Goal: Task Accomplishment & Management: Complete application form

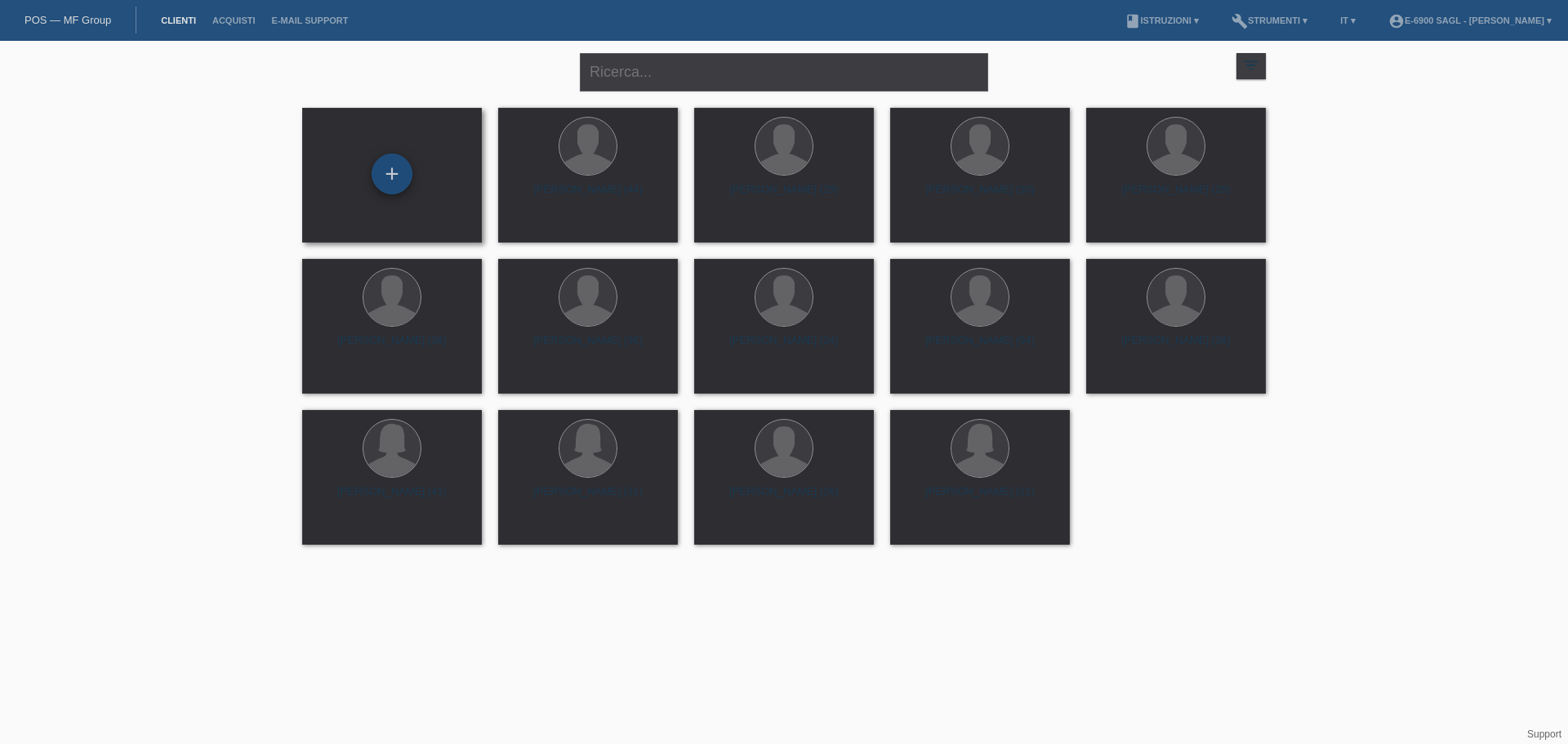
click at [383, 160] on div "+" at bounding box center [391, 173] width 40 height 40
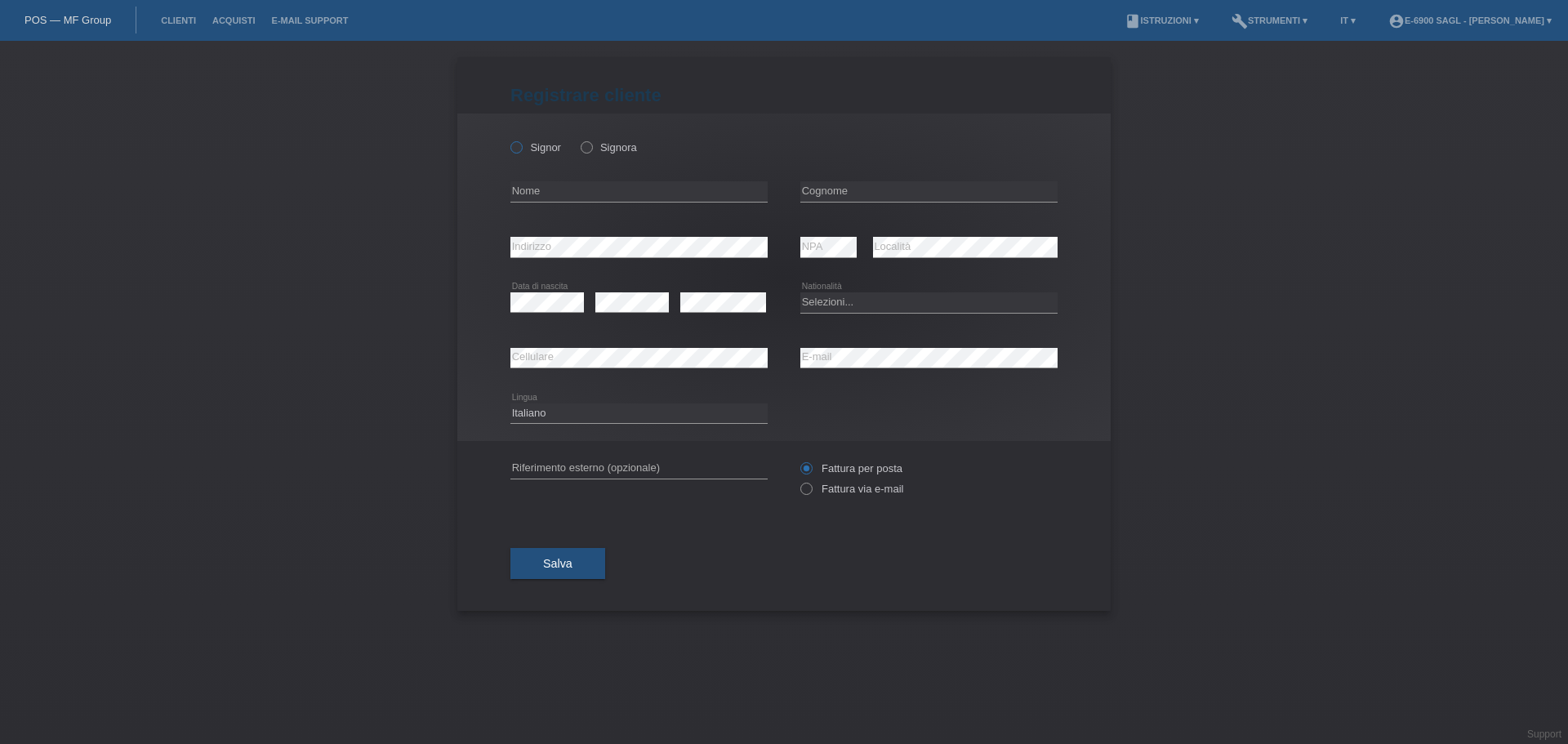
drag, startPoint x: 500, startPoint y: 139, endPoint x: 549, endPoint y: 145, distance: 49.4
click at [501, 139] on div "Signor Signora error Nome NPA" at bounding box center [784, 277] width 653 height 327
click at [549, 145] on label "Signor" at bounding box center [535, 147] width 50 height 12
click at [521, 145] on input "Signor" at bounding box center [516, 146] width 11 height 11
radio input "true"
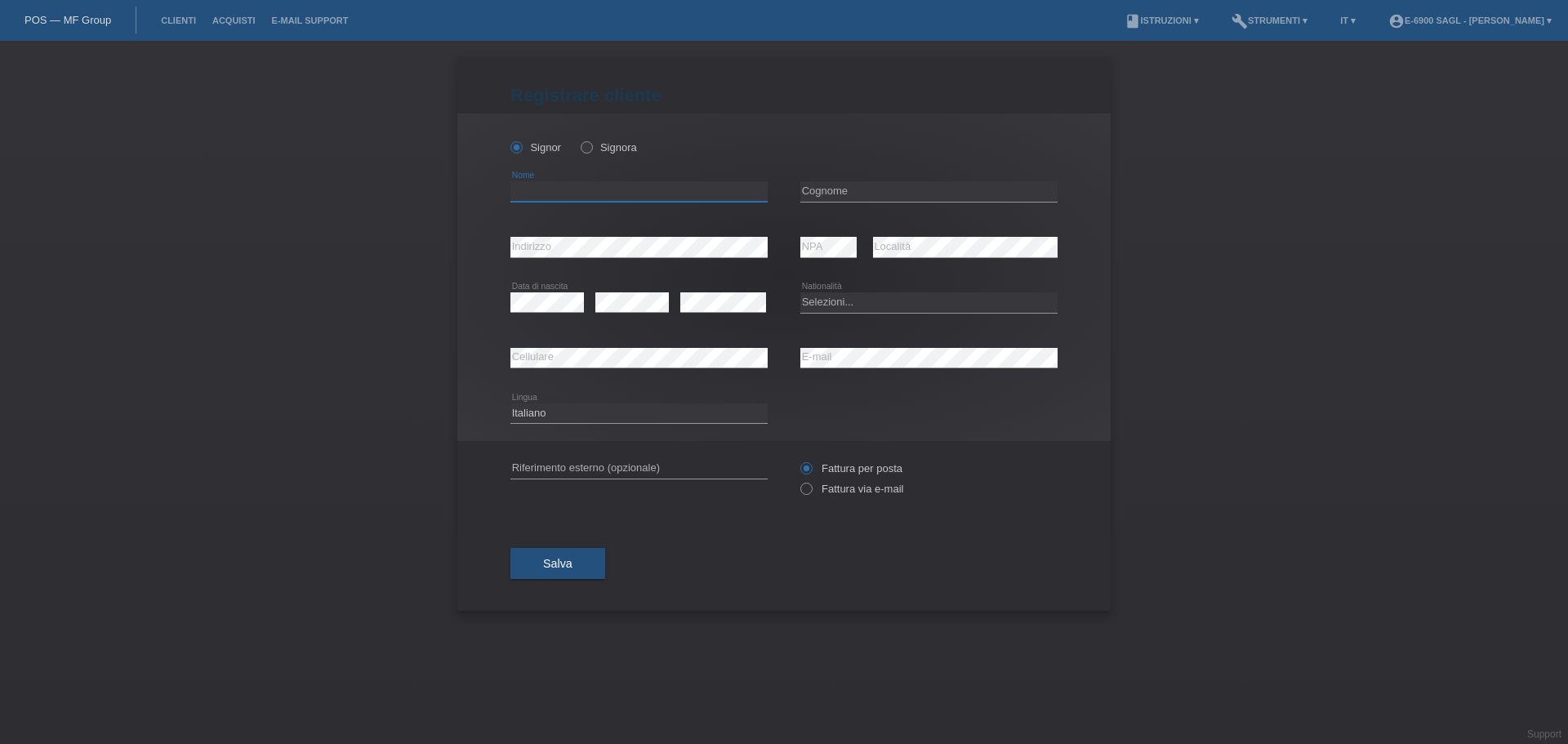
click at [545, 200] on input "text" at bounding box center [639, 191] width 257 height 21
type input "[PERSON_NAME]"
type input "g"
paste input "E Move Motors Team Lugano Via Trevano 7, 6900 Lugano Tel: +41 91 600 08 15 Emai…"
type input "FE Move Motors Team Lugano Via Trevano 7, 6900 Lugano Tel: +41 91 600 08 15 Ema…"
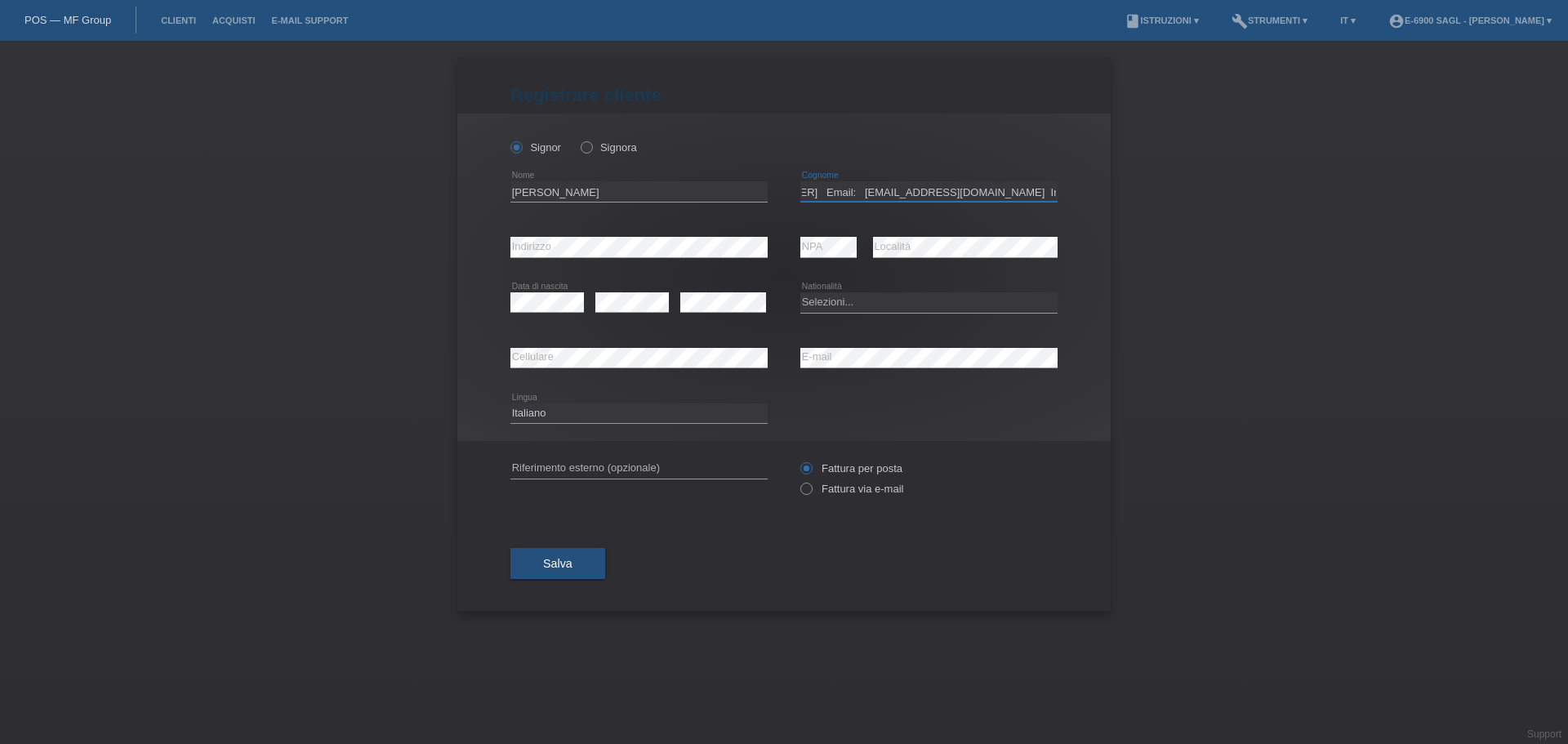
scroll to position [0, 1009]
click at [932, 189] on input "FE Move Motors Team Lugano Via Trevano 7, 6900 Lugano Tel: +41 91 600 08 15 Ema…" at bounding box center [929, 191] width 257 height 21
click at [930, 188] on input "FE Move Motors Team Lugano Via Trevano 7, 6900 Lugano Tel: +41 91 600 08 15 Ema…" at bounding box center [929, 191] width 257 height 21
click at [930, 192] on input "FE Move Motors Team Lugano Via Trevano 7, 6900 Lugano Tel: +41 91 600 08 15 Ema…" at bounding box center [929, 191] width 257 height 21
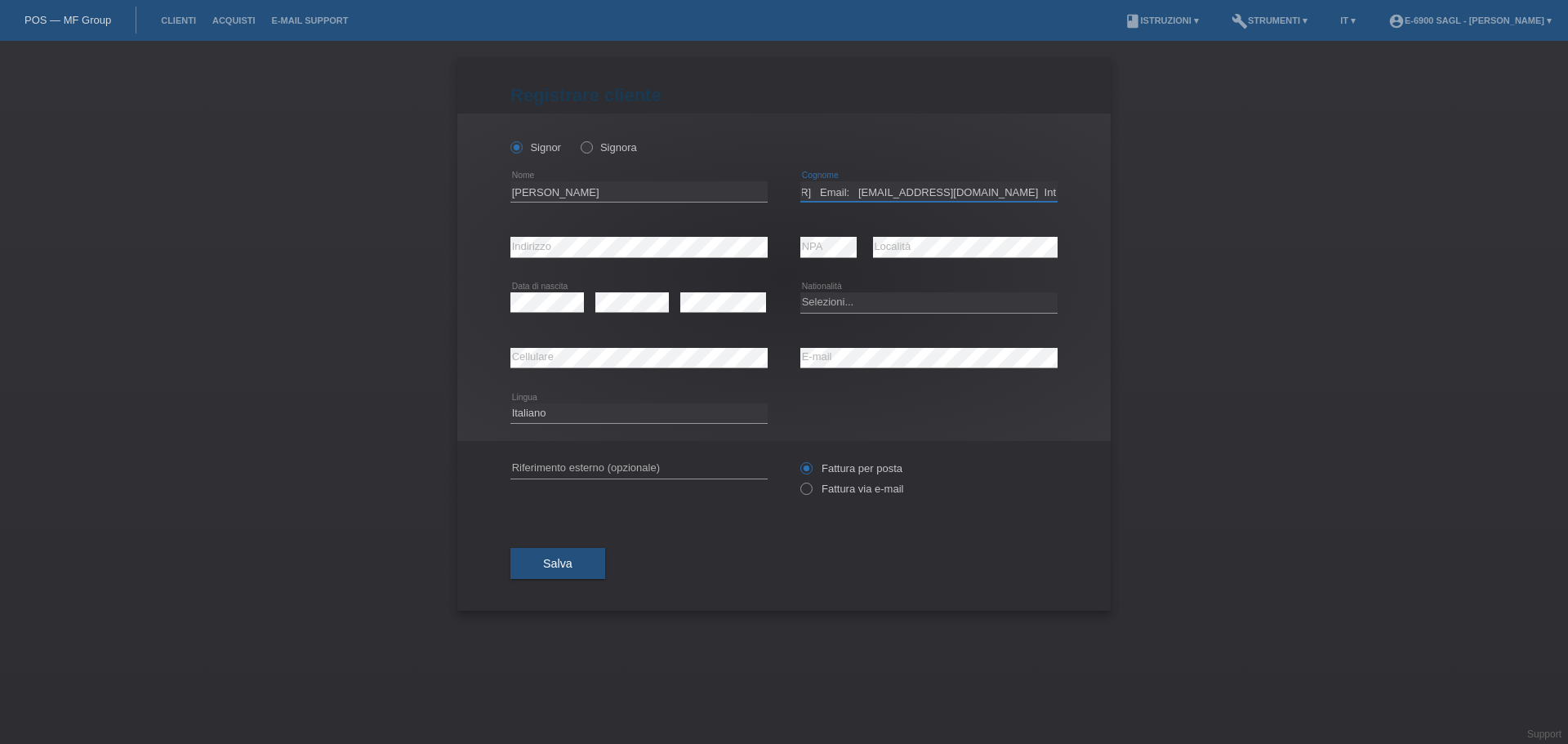
click at [931, 191] on input "FE Move Motors Team Lugano Via Trevano 7, 6900 Lugano Tel: +41 91 600 08 15 Ema…" at bounding box center [929, 191] width 257 height 21
click at [930, 191] on input "FE Move Motors Team Lugano Via Trevano 7, 6900 Lugano Tel: +41 91 600 08 15 Ema…" at bounding box center [929, 191] width 257 height 21
click at [929, 195] on input "FE Move Motors Team Lugano Via Trevano 7, 6900 Lugano Tel: +41 91 600 08 15 Ema…" at bounding box center [929, 191] width 257 height 21
click at [930, 195] on input "FE Move Motors Team Lugano Via Trevano 7, 6900 Lugano Tel: +41 91 600 08 15 Ema…" at bounding box center [929, 191] width 257 height 21
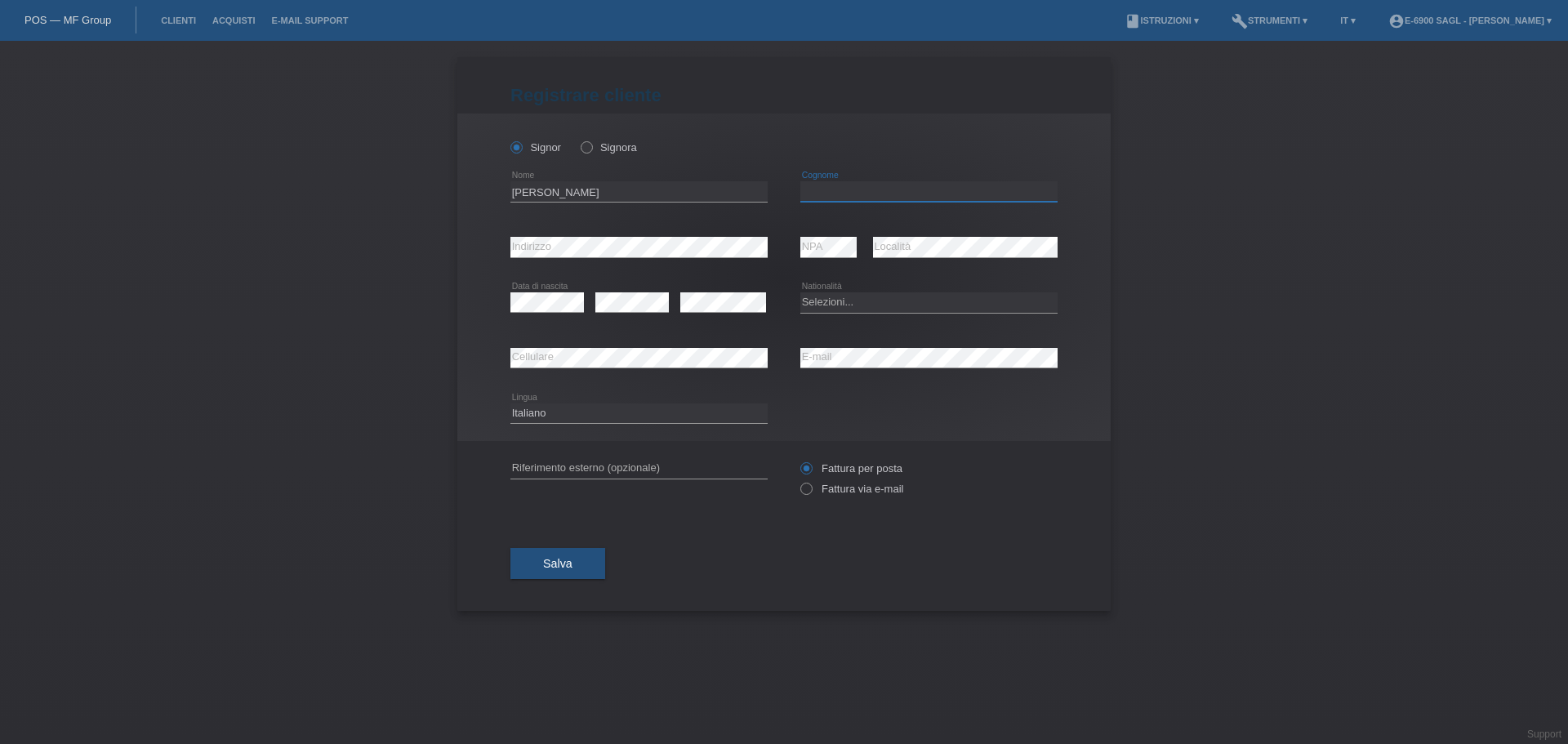
scroll to position [0, 0]
type input "Granata"
click at [855, 222] on div "error NPA" at bounding box center [828, 247] width 56 height 55
drag, startPoint x: 641, startPoint y: 532, endPoint x: 622, endPoint y: 374, distance: 159.1
click at [641, 528] on div "Salva" at bounding box center [784, 563] width 547 height 95
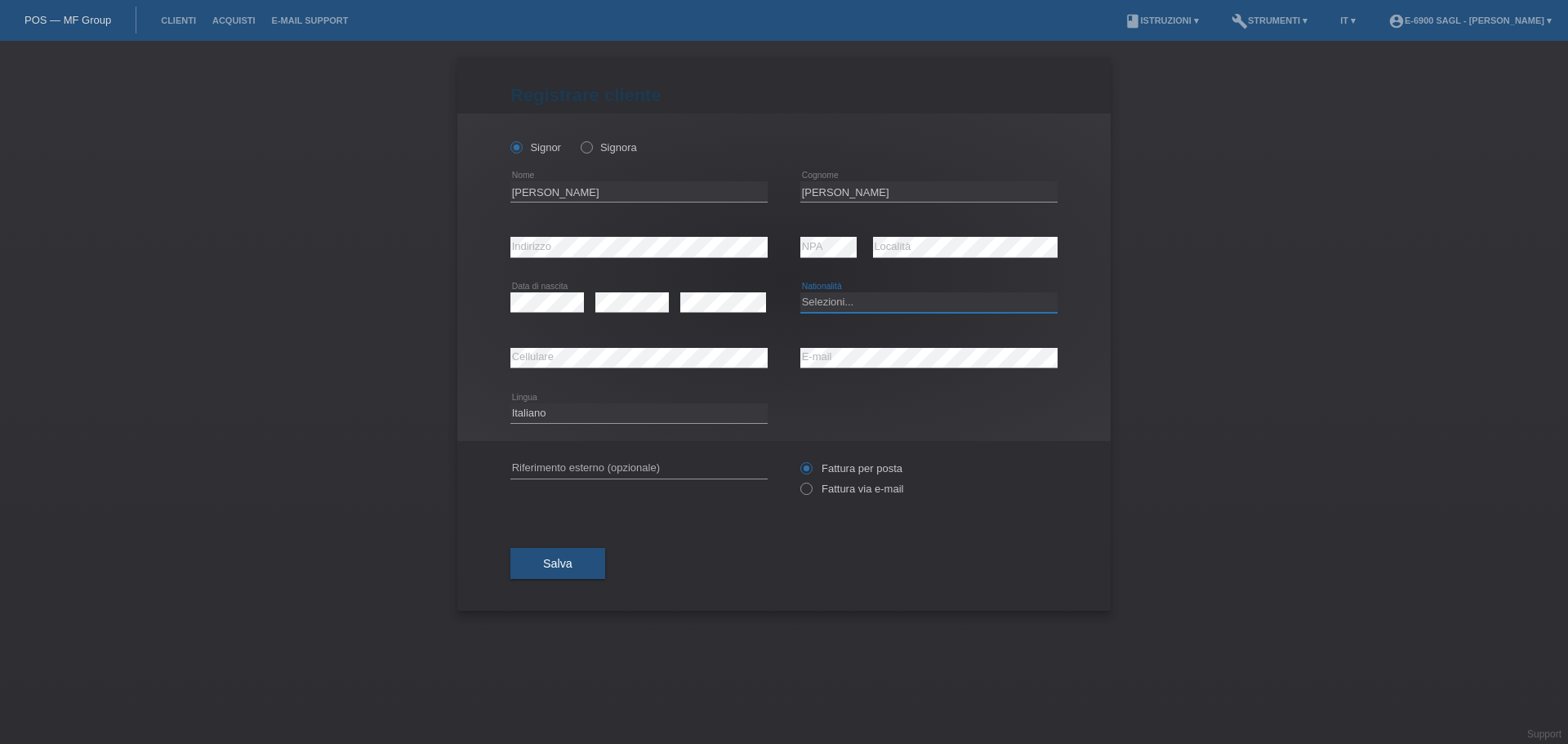
click at [824, 302] on select "Selezioni... Svizzera Austria Germania Liechtenstein ------------ Afghanistan A…" at bounding box center [929, 302] width 257 height 20
select select "CH"
click at [800, 292] on select "Selezioni... Svizzera Austria Germania Liechtenstein ------------ Afghanistan A…" at bounding box center [929, 302] width 257 height 20
click at [823, 486] on label "Fattura via e-mail" at bounding box center [851, 488] width 103 height 12
click at [811, 486] on input "Fattura via e-mail" at bounding box center [805, 492] width 11 height 21
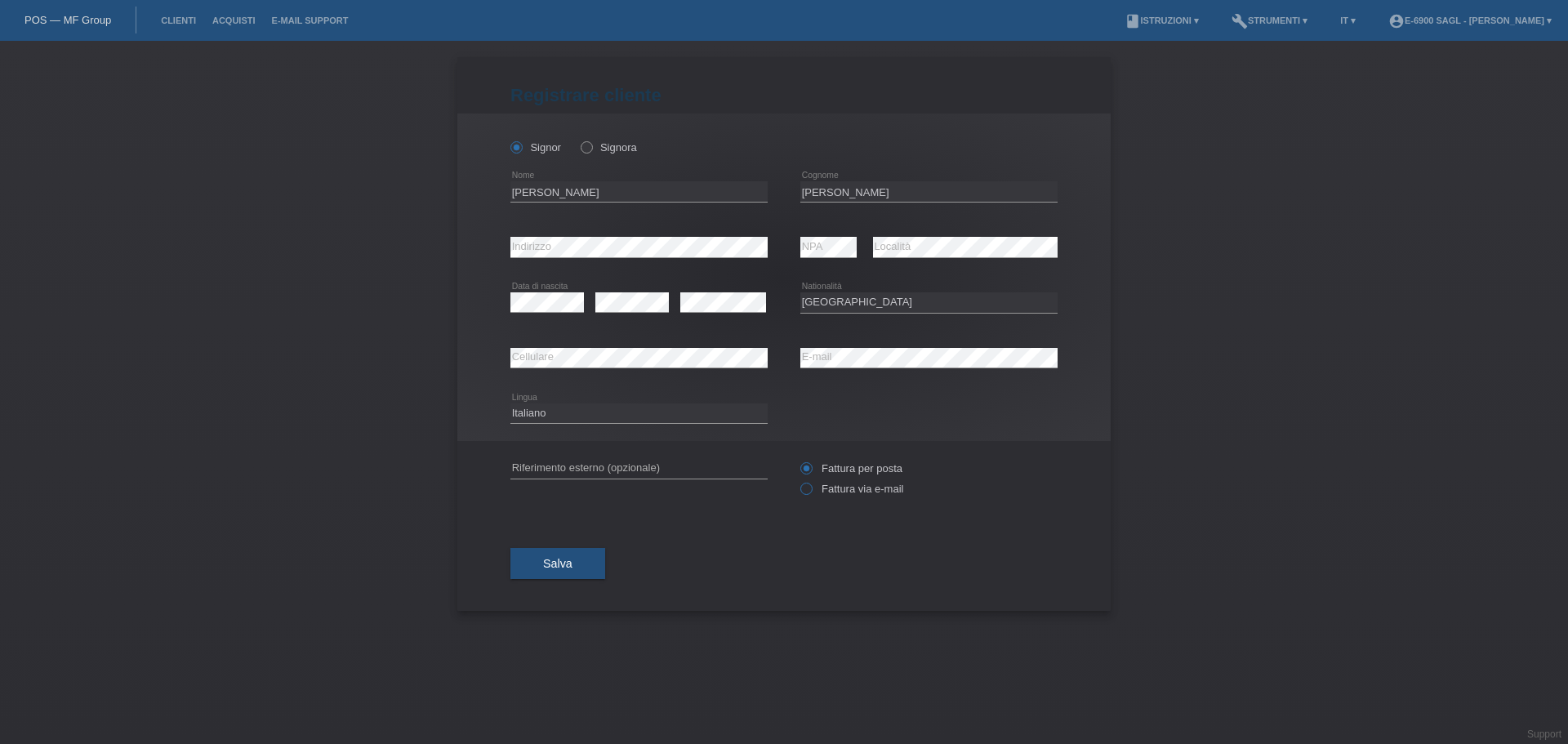
radio input "true"
click at [526, 566] on button "Salva" at bounding box center [558, 563] width 95 height 31
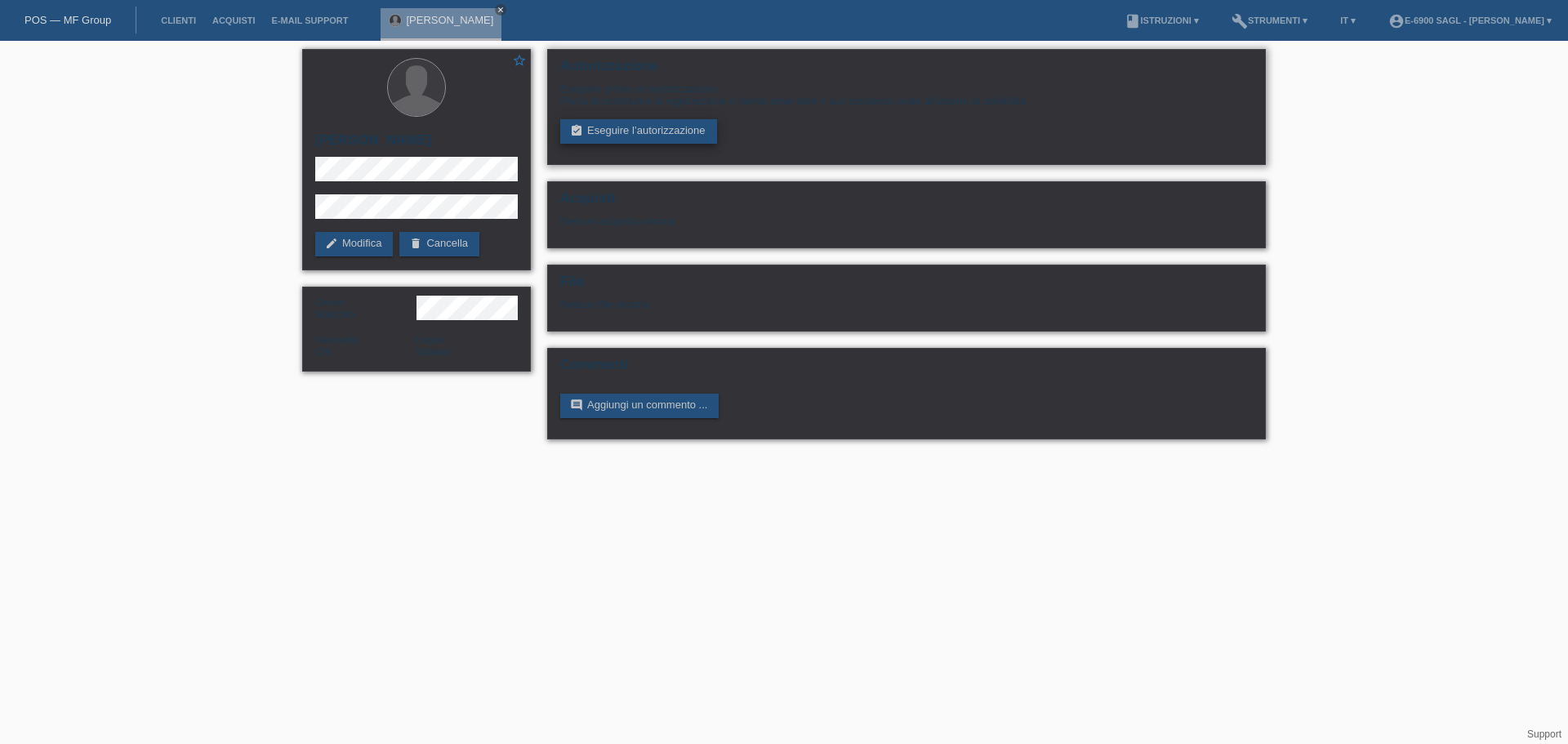
click at [652, 133] on link "assignment_turned_in Eseguire l’autorizzazione" at bounding box center [638, 132] width 157 height 25
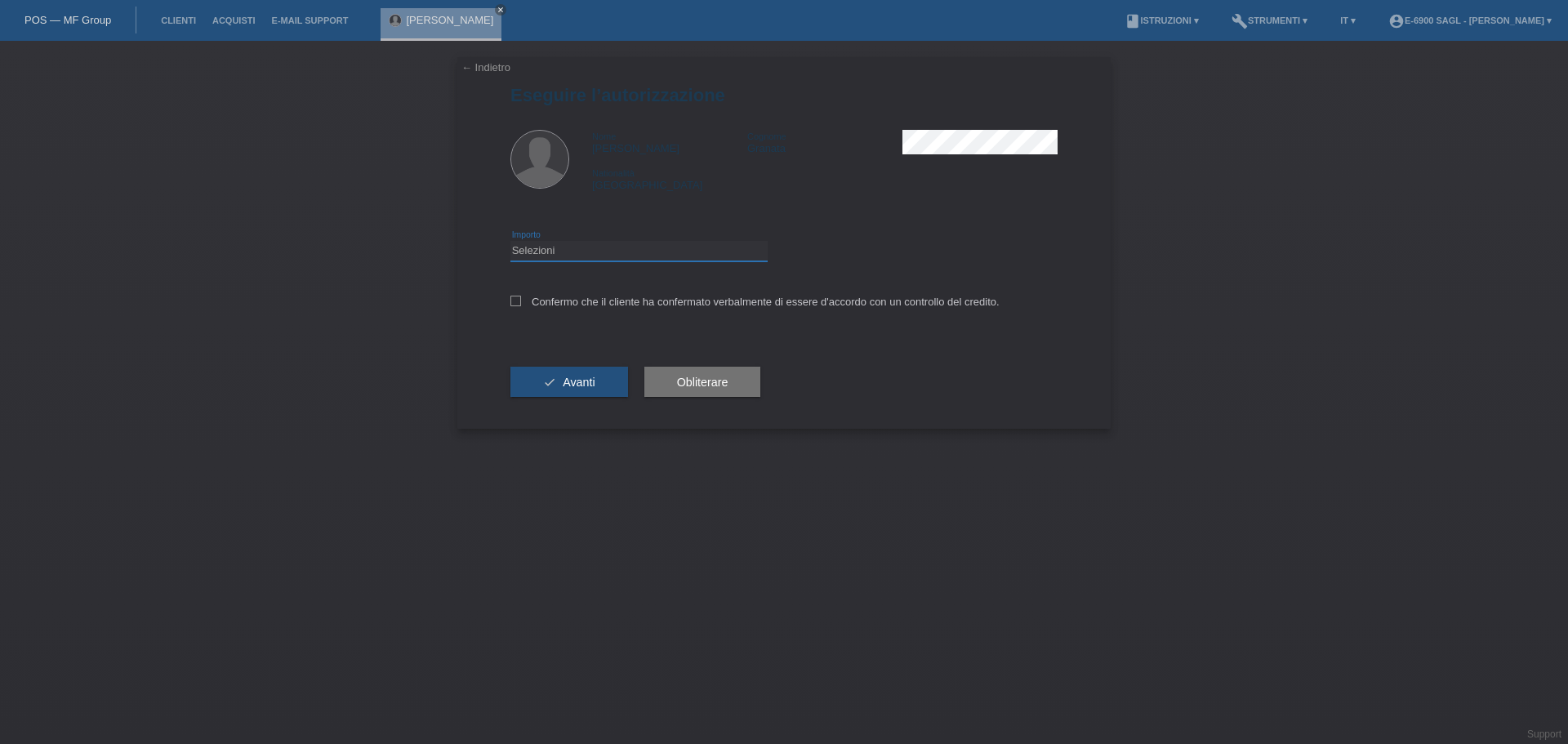
drag, startPoint x: 0, startPoint y: 0, endPoint x: 619, endPoint y: 244, distance: 665.4
click at [619, 244] on select "Selezioni CHF 1.00 - CHF 499.00 CHF 500.00 - CHF 1'999.00 CHF 2'000.00 - CHF 6'…" at bounding box center [639, 251] width 257 height 20
select select "3"
click at [511, 241] on select "Selezioni CHF 1.00 - CHF 499.00 CHF 500.00 - CHF 1'999.00 CHF 2'000.00 - CHF 6'…" at bounding box center [639, 251] width 257 height 20
click at [571, 306] on label "Confermo che il cliente ha confermato verbalmente di essere d'accordo con un co…" at bounding box center [755, 301] width 489 height 12
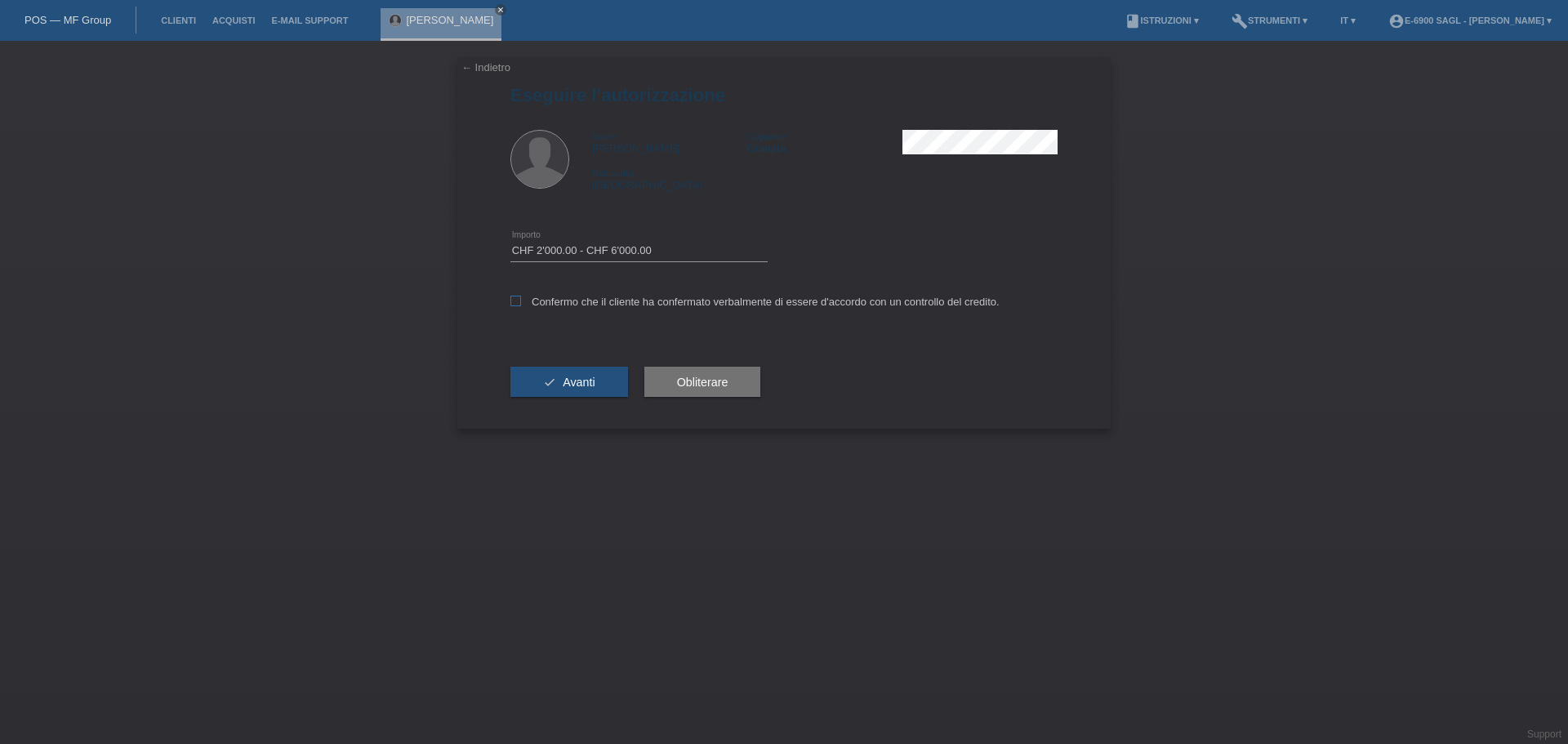
click at [521, 306] on input "Confermo che il cliente ha confermato verbalmente di essere d'accordo con un co…" at bounding box center [516, 300] width 11 height 11
checkbox input "true"
click at [581, 377] on span "Avanti" at bounding box center [578, 382] width 32 height 13
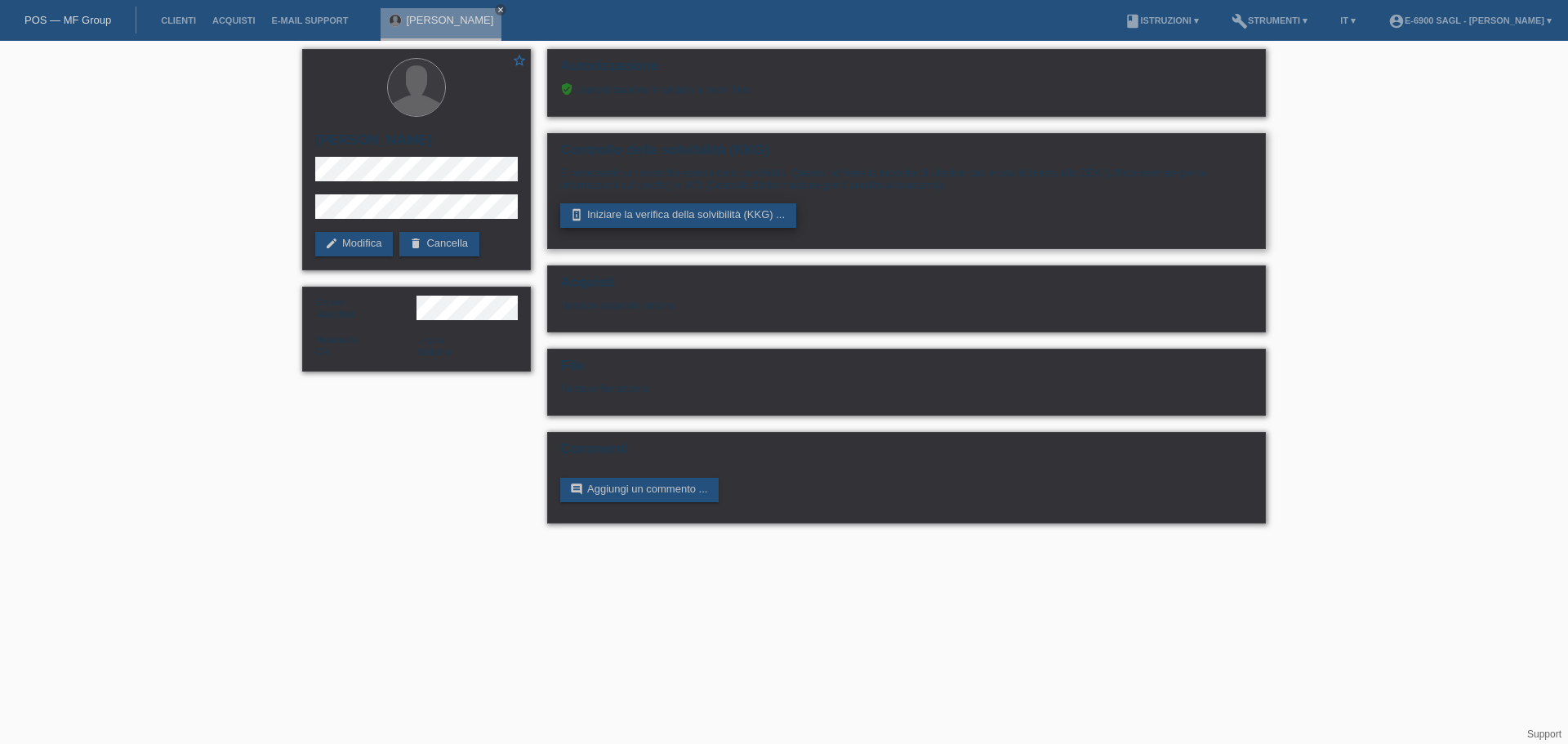
click at [665, 213] on link "perm_device_information Iniziare la verifica della solvibilità (KKG) ..." at bounding box center [678, 215] width 236 height 25
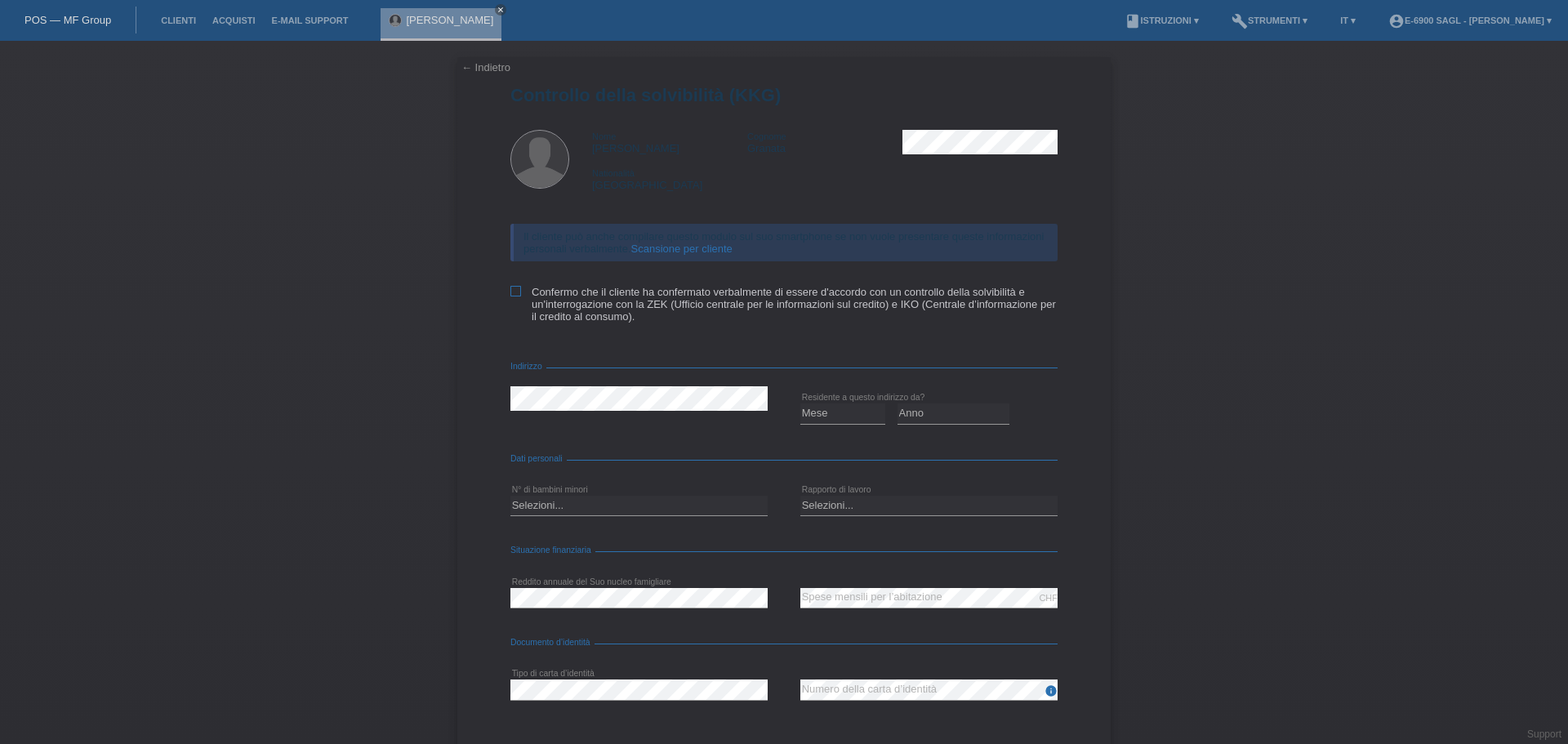
click at [569, 302] on label "Confermo che il cliente ha confermato verbalmente di essere d'accordo con un co…" at bounding box center [784, 304] width 547 height 37
click at [521, 296] on input "Confermo che il cliente ha confermato verbalmente di essere d'accordo con un co…" at bounding box center [516, 290] width 11 height 11
checkbox input "true"
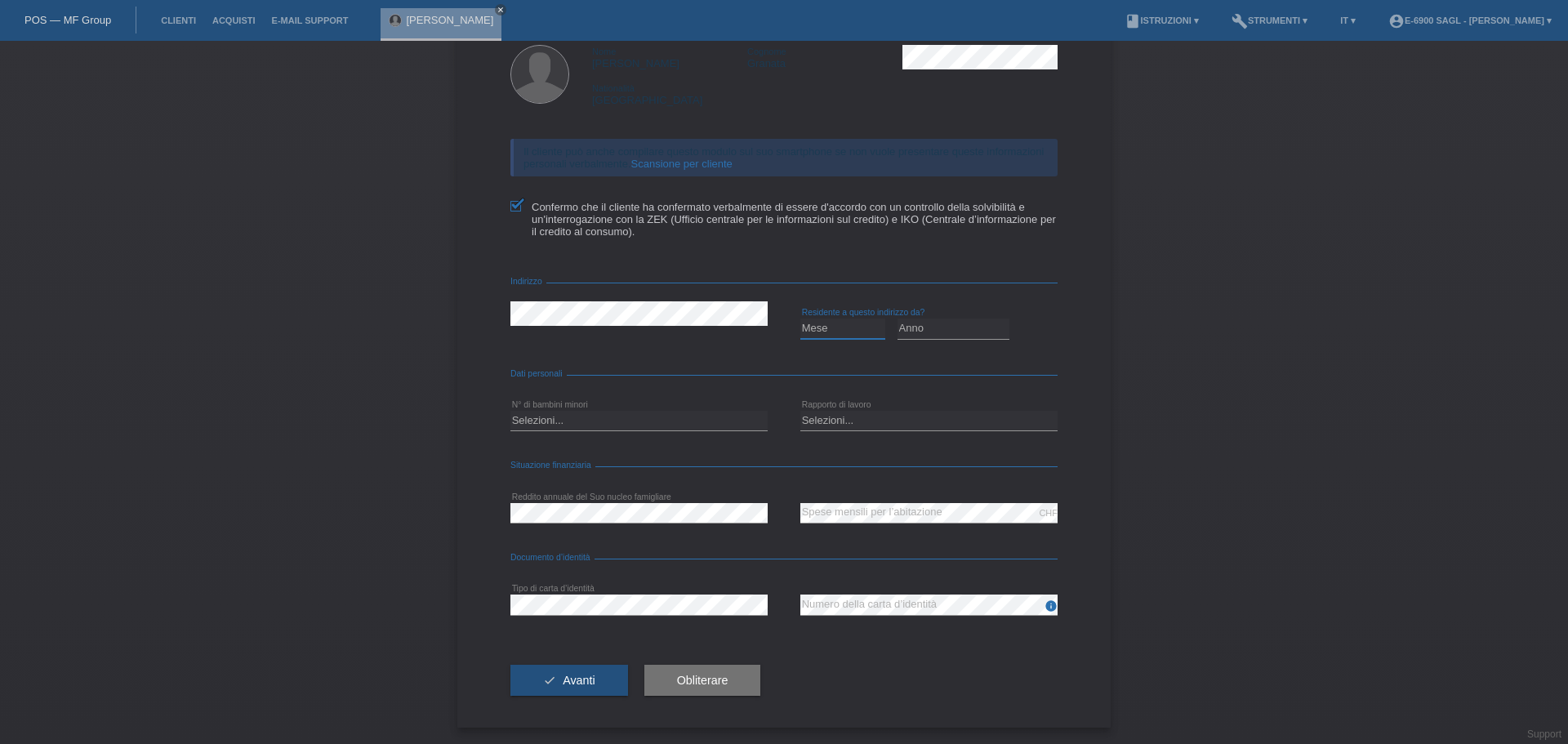
click at [841, 325] on select "Mese 01 02 03 04 05 06 07 08 09 10" at bounding box center [842, 328] width 85 height 20
select select "03"
click at [800, 318] on select "Mese 01 02 03 04 05 06 07 08 09 10" at bounding box center [842, 328] width 85 height 20
click at [923, 332] on select "Anno 2025 2024 2023 2022 2021 2020 2019 2018 2017 2016 2015 2014 2013 2012 2011…" at bounding box center [954, 328] width 113 height 20
select select "2018"
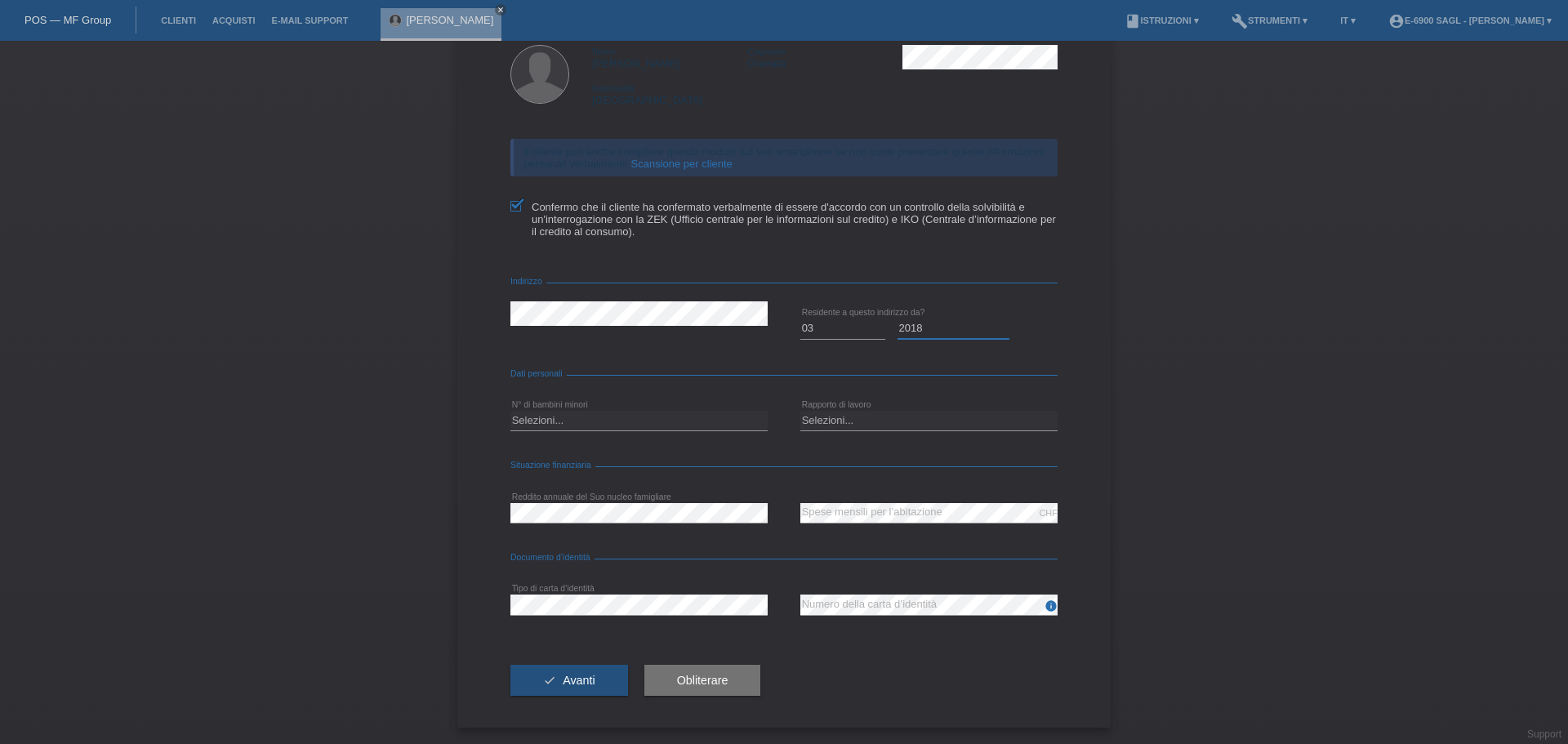
click at [897, 318] on select "Anno 2025 2024 2023 2022 2021 2020 2019 2018 2017 2016 2015 2014 2013 2012 2011…" at bounding box center [954, 328] width 113 height 20
click at [536, 422] on select "Selezioni... 0 1 2 3 4 5 6 7 8 9" at bounding box center [639, 421] width 257 height 20
select select "0"
click at [511, 411] on select "Selezioni... 0 1 2 3 4 5 6 7 8 9" at bounding box center [639, 421] width 257 height 20
click at [861, 421] on select "Selezioni... A tempo indeterminato A tempo determinato Apprendista/studente Pen…" at bounding box center [929, 421] width 257 height 20
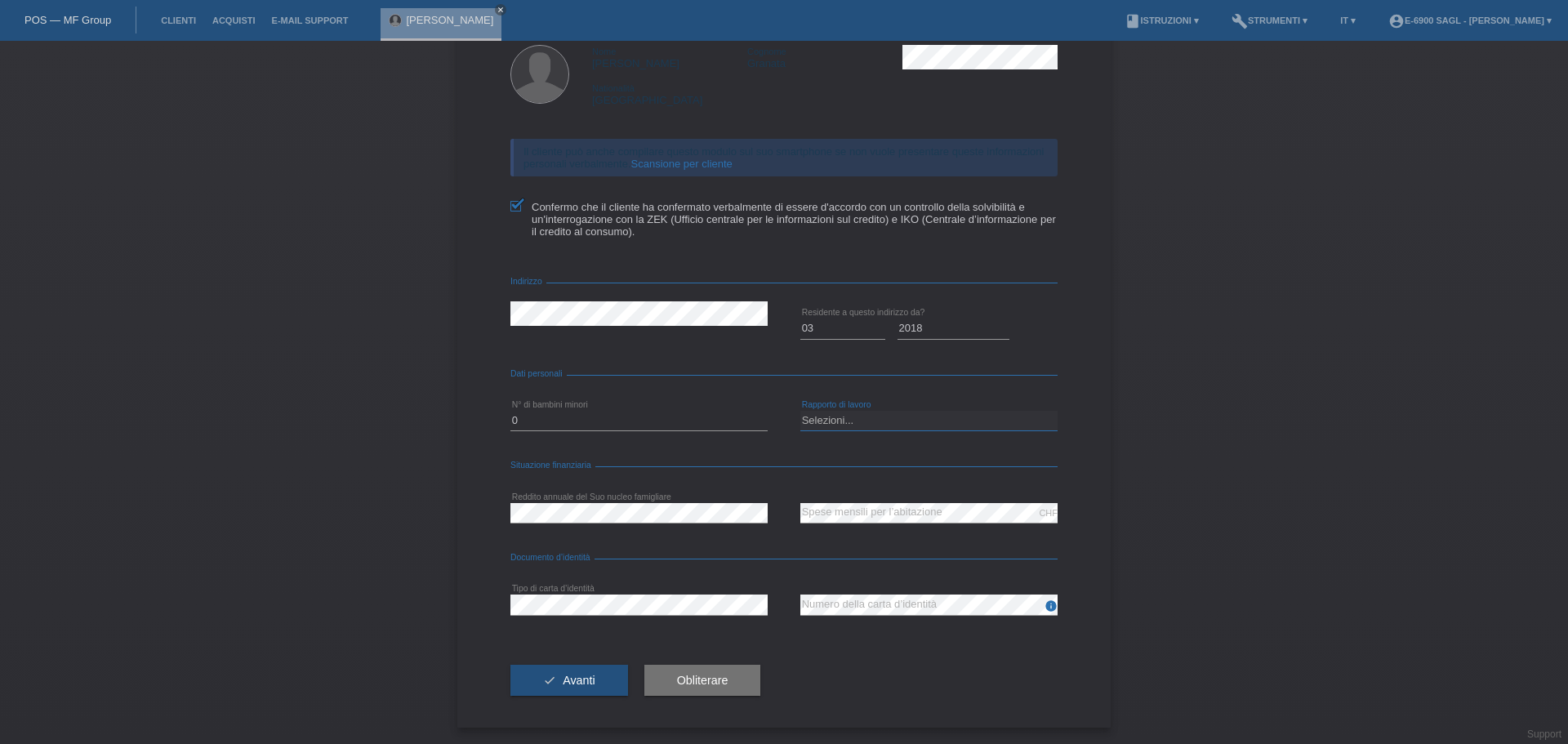
select select "UNLIMITED"
click at [800, 411] on select "Selezioni... A tempo indeterminato A tempo determinato Apprendista/studente Pen…" at bounding box center [929, 421] width 257 height 20
click at [467, 615] on div "← Indietro Controllo della solvibilità (KKG) Nome Sergio Cognome Granata Nation…" at bounding box center [784, 350] width 653 height 756
click at [581, 615] on icon at bounding box center [639, 615] width 257 height 1
click at [816, 591] on div "info error Numero della carta d’identità" at bounding box center [929, 605] width 257 height 55
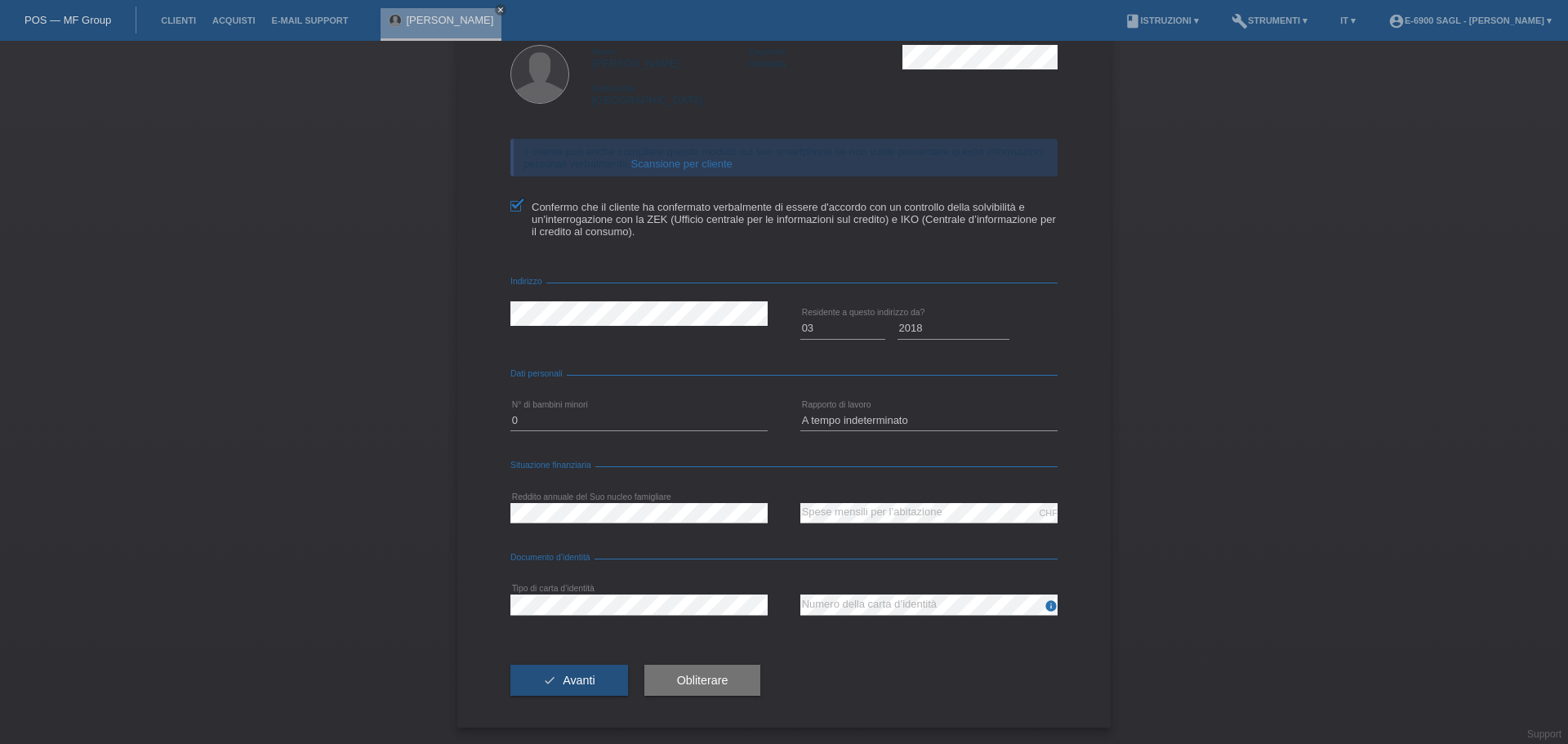
drag, startPoint x: 732, startPoint y: 686, endPoint x: 815, endPoint y: 558, distance: 152.6
click at [815, 558] on form "Controllo della solvibilità (KKG) Nome Sergio Cognome Granata Nationalità Svizz…" at bounding box center [784, 363] width 547 height 727
click at [577, 665] on button "check Avanti" at bounding box center [569, 680] width 118 height 31
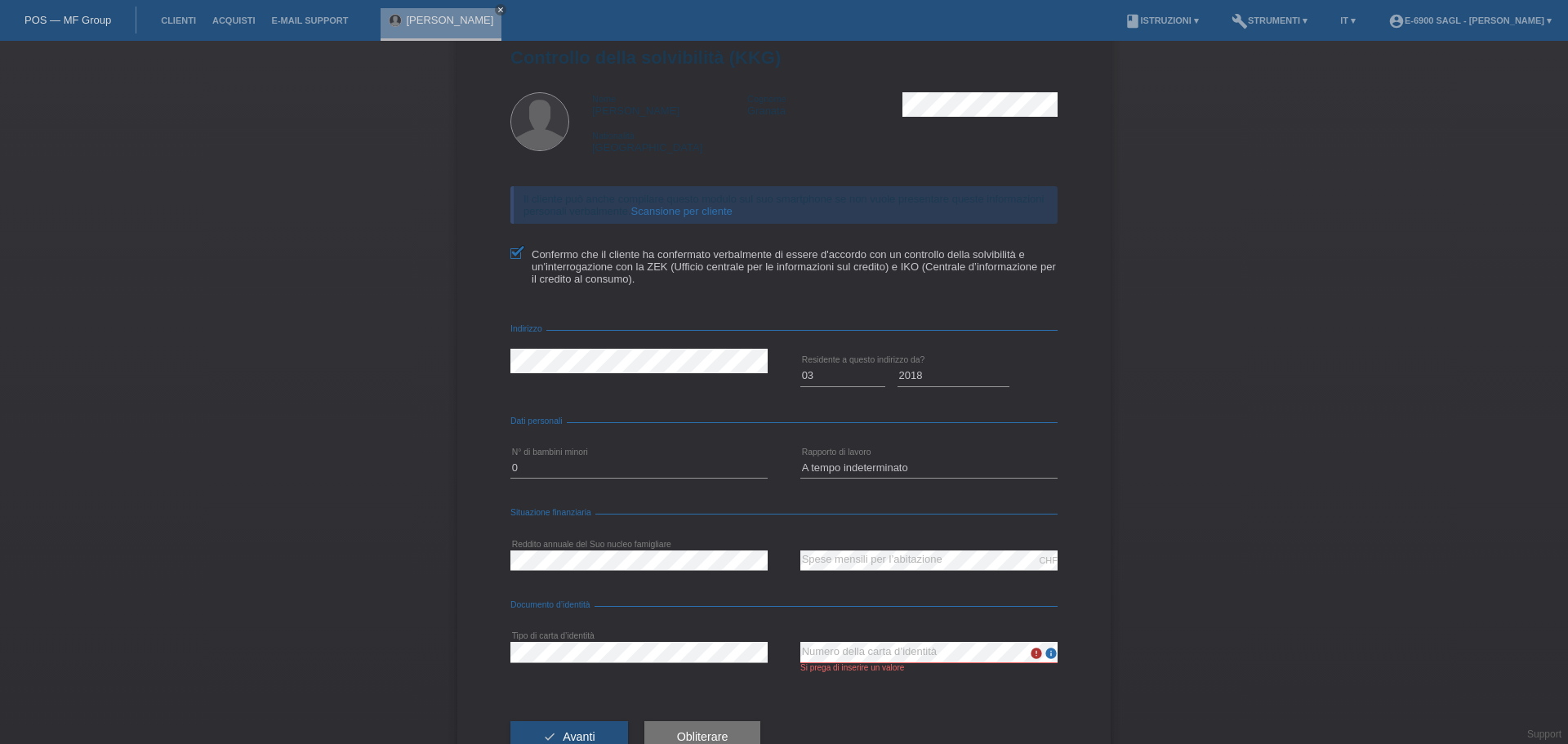
scroll to position [0, 0]
